Goal: Communication & Community: Answer question/provide support

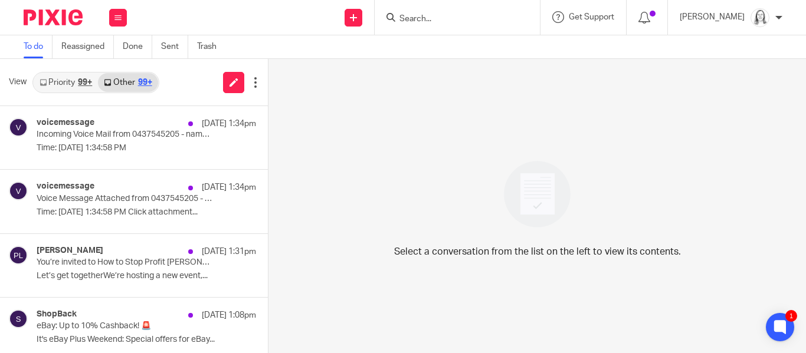
click at [68, 81] on link "Priority 99+" at bounding box center [66, 82] width 64 height 19
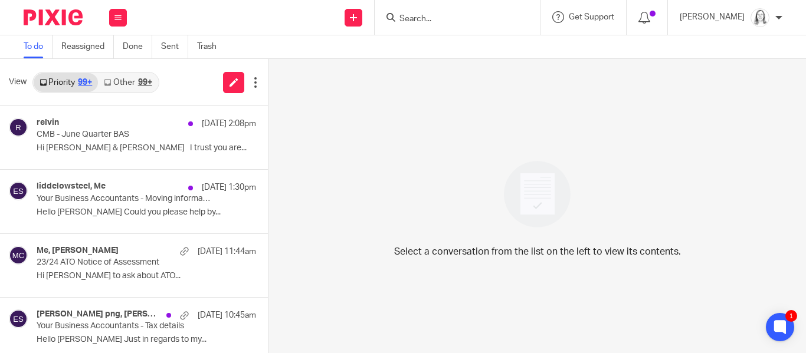
click at [129, 83] on link "Other 99+" at bounding box center [128, 82] width 60 height 19
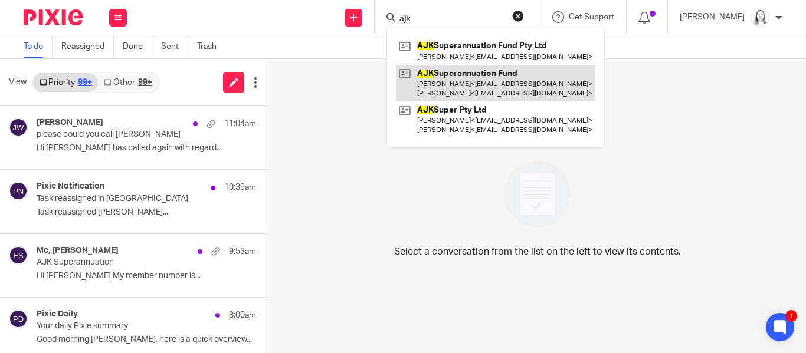
type input "ajk"
click at [438, 78] on link at bounding box center [495, 83] width 199 height 37
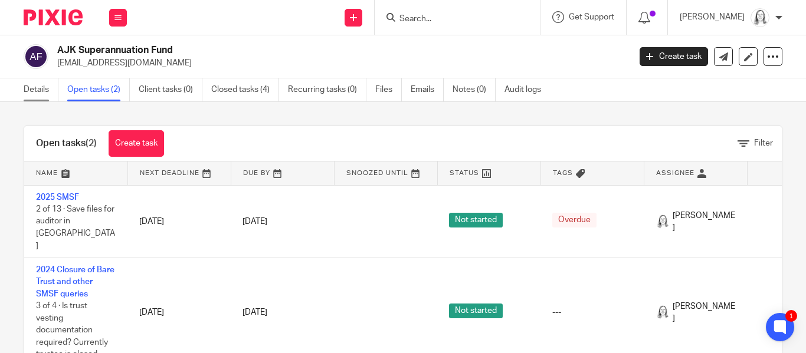
click at [39, 88] on link "Details" at bounding box center [41, 89] width 35 height 23
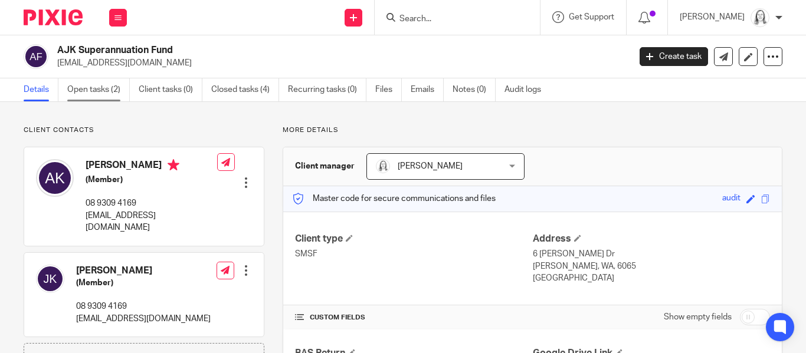
click at [91, 88] on link "Open tasks (2)" at bounding box center [98, 89] width 63 height 23
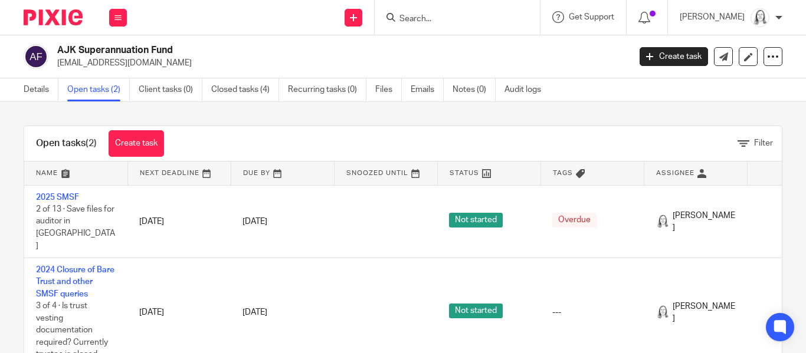
click at [67, 196] on link "2025 SMSF" at bounding box center [57, 198] width 43 height 8
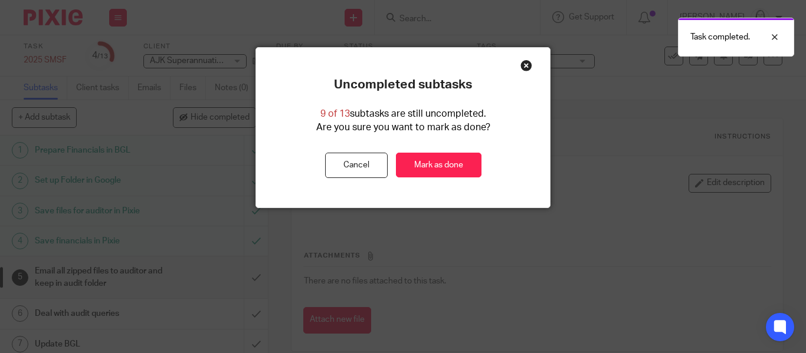
click at [526, 65] on div "Close this dialog window" at bounding box center [526, 66] width 12 height 12
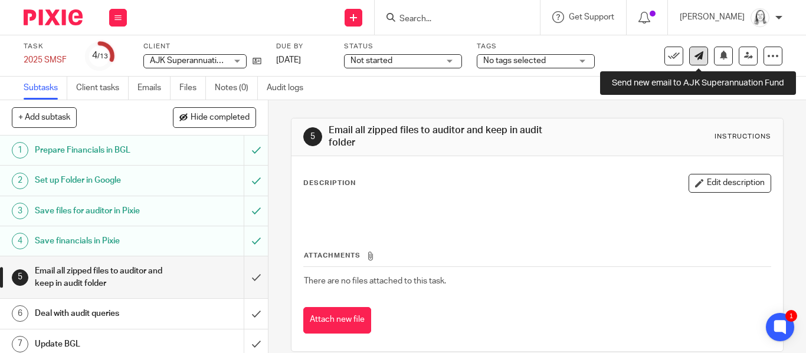
click at [696, 55] on icon at bounding box center [699, 55] width 9 height 9
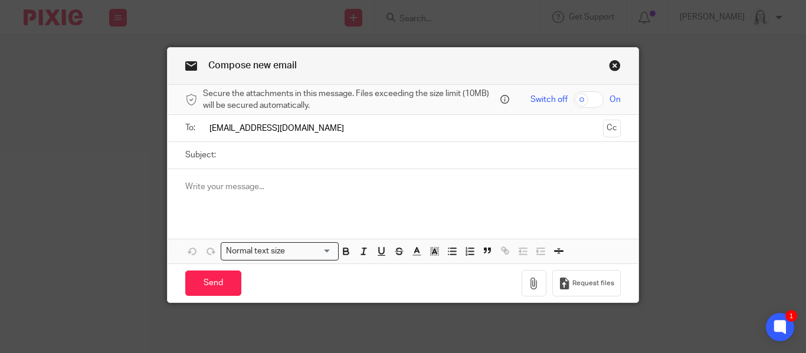
type input "[EMAIL_ADDRESS][DOMAIN_NAME]"
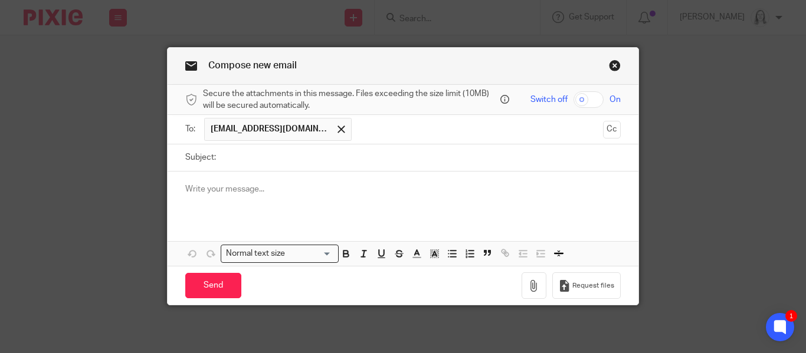
click at [231, 157] on input "Subject:" at bounding box center [421, 158] width 399 height 27
type input "A"
type input "AJK Super Fund"
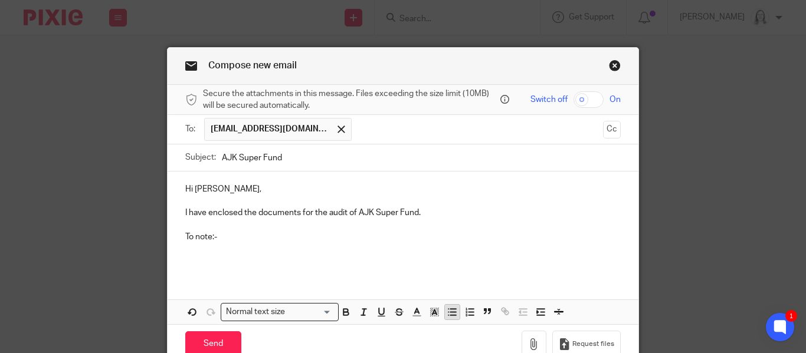
click at [453, 311] on icon "button" at bounding box center [452, 312] width 11 height 11
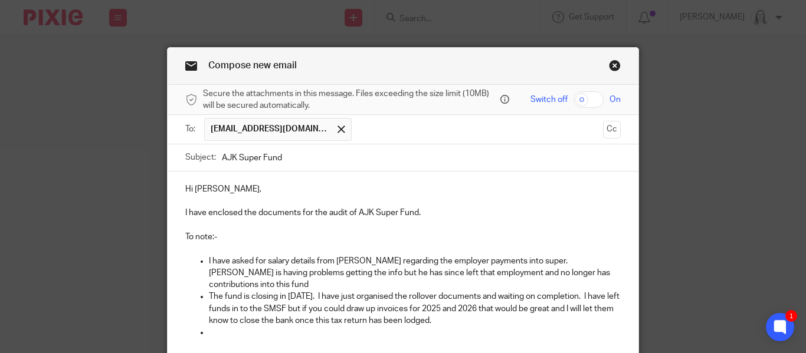
click at [378, 291] on p "The fund is closing in [DATE]. I have just organised the rollover documents and…" at bounding box center [415, 309] width 412 height 36
click at [224, 327] on p at bounding box center [415, 333] width 412 height 12
click at [455, 310] on p "The fund is closing in [DATE]. I have just organised the rollover documents and…" at bounding box center [415, 309] width 412 height 36
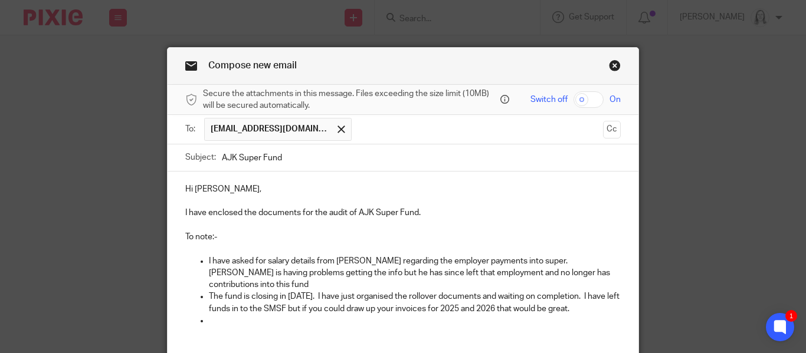
click at [219, 315] on p at bounding box center [415, 321] width 412 height 12
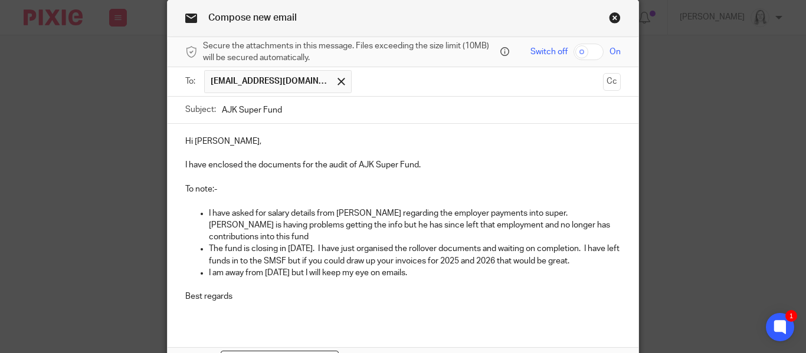
scroll to position [48, 0]
click at [453, 267] on p "I am away from [DATE] but I will keep my eye on emails." at bounding box center [415, 273] width 412 height 12
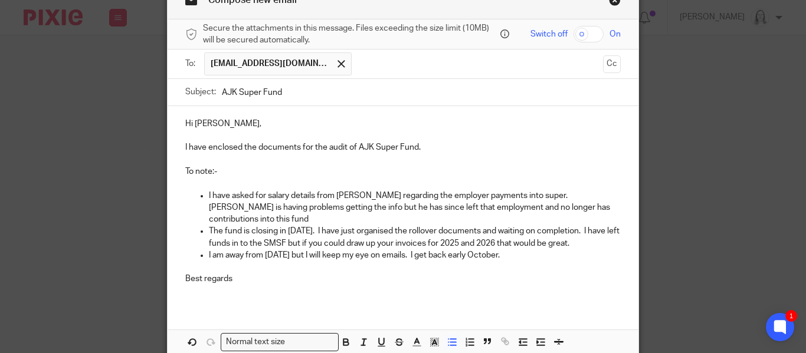
scroll to position [68, 0]
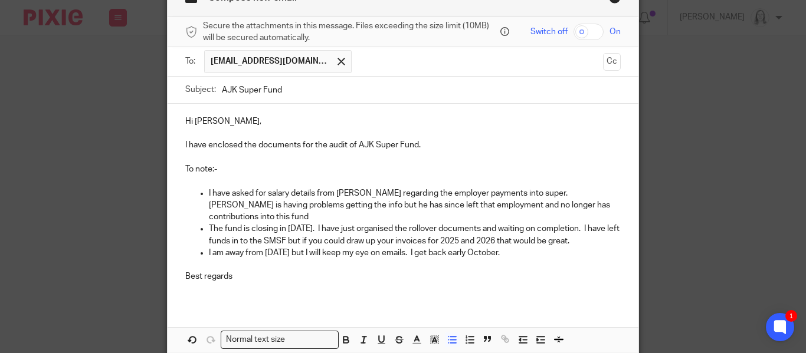
click at [582, 202] on p "I have asked for salary details from [PERSON_NAME] regarding the employer payme…" at bounding box center [415, 206] width 412 height 36
